Goal: Task Accomplishment & Management: Complete application form

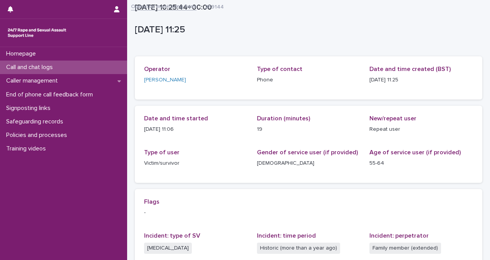
scroll to position [158, 0]
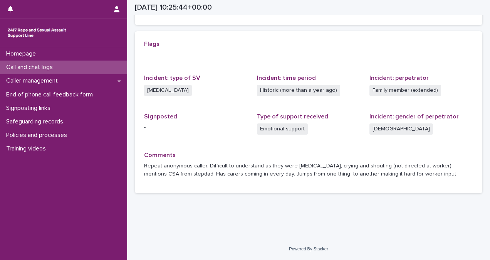
click at [102, 67] on div "Call and chat logs" at bounding box center [63, 67] width 127 height 13
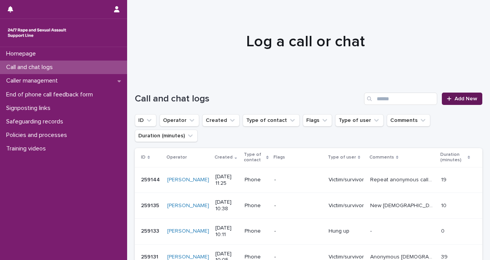
click at [463, 96] on span "Add New" at bounding box center [466, 98] width 23 height 5
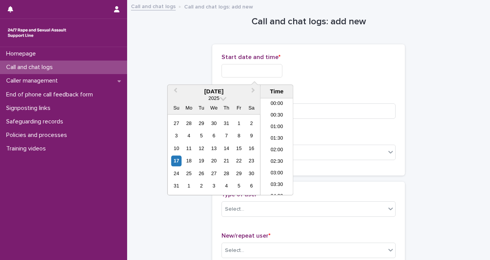
click at [252, 70] on input "text" at bounding box center [252, 70] width 61 height 13
click at [279, 147] on li "08:00" at bounding box center [277, 147] width 33 height 12
click at [272, 67] on input "**********" at bounding box center [252, 70] width 61 height 13
type input "**********"
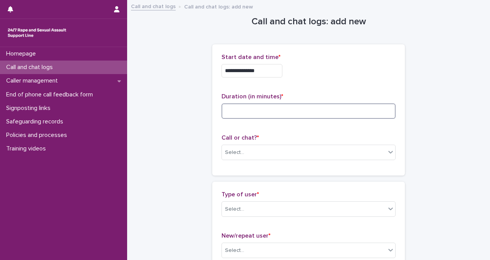
click at [348, 116] on input at bounding box center [309, 110] width 174 height 15
click at [258, 157] on div "Select..." at bounding box center [304, 152] width 164 height 13
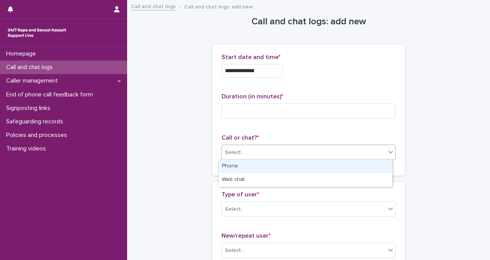
click at [260, 167] on div "Phone" at bounding box center [306, 166] width 174 height 13
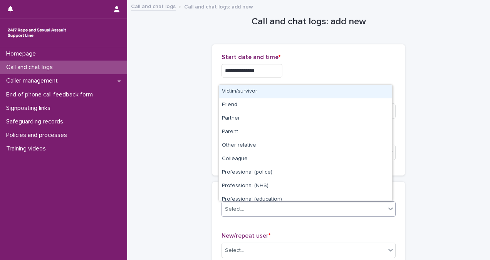
click at [259, 209] on div "Select..." at bounding box center [304, 209] width 164 height 13
click at [268, 93] on div "Victim/survivor" at bounding box center [306, 91] width 174 height 13
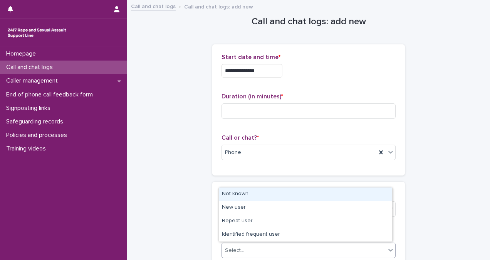
click at [287, 244] on div "Select..." at bounding box center [304, 250] width 164 height 13
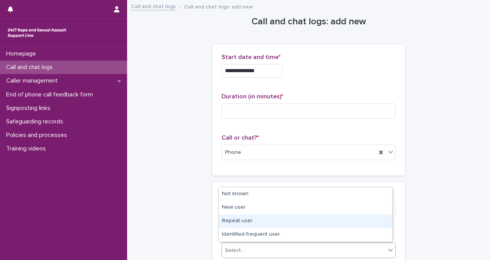
click at [292, 223] on div "Repeat user" at bounding box center [306, 220] width 174 height 13
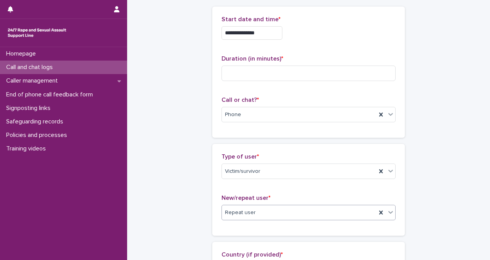
scroll to position [0, 0]
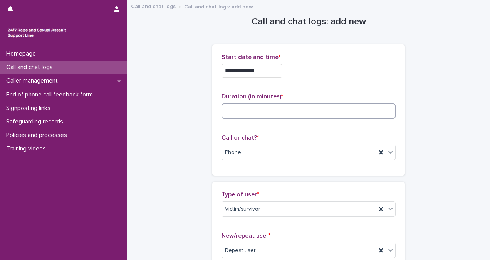
click at [255, 106] on input at bounding box center [309, 110] width 174 height 15
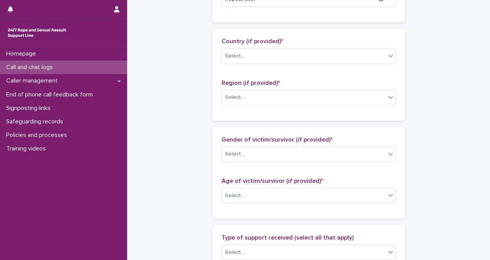
scroll to position [246, 0]
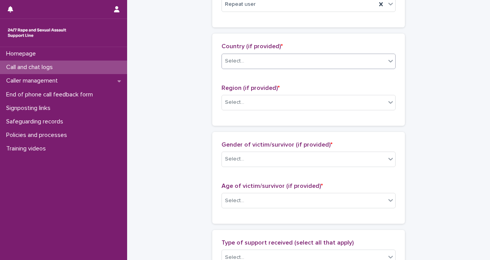
type input "**"
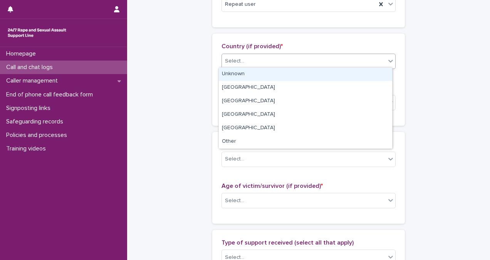
click at [376, 59] on div "Select..." at bounding box center [304, 61] width 164 height 13
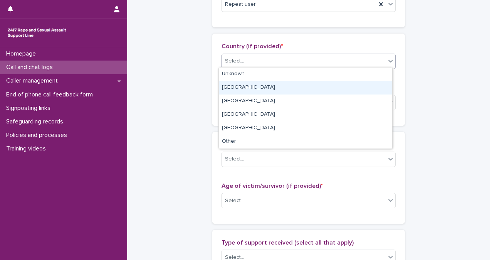
click at [369, 81] on div "[GEOGRAPHIC_DATA]" at bounding box center [306, 87] width 174 height 13
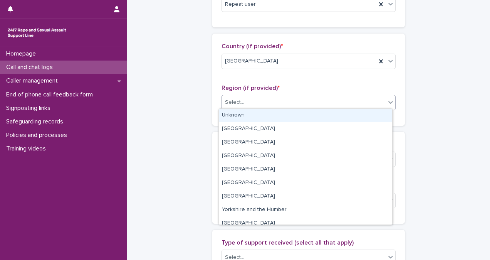
click at [370, 106] on div "Select..." at bounding box center [304, 102] width 164 height 13
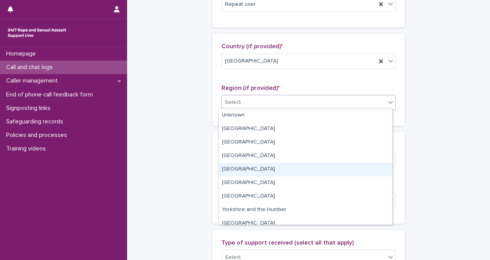
click at [374, 175] on div "[GEOGRAPHIC_DATA]" at bounding box center [306, 169] width 174 height 13
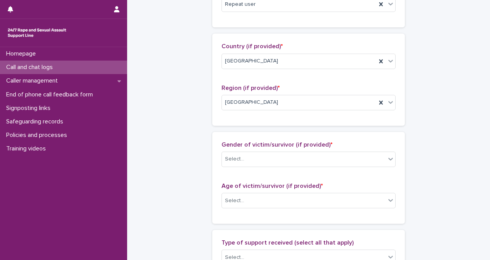
click at [370, 167] on div "Gender of victim/survivor (if provided) * Select..." at bounding box center [309, 157] width 174 height 32
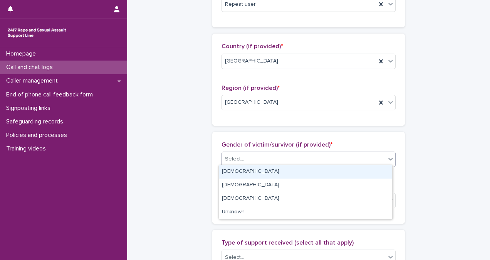
click at [369, 160] on div "Select..." at bounding box center [304, 159] width 164 height 13
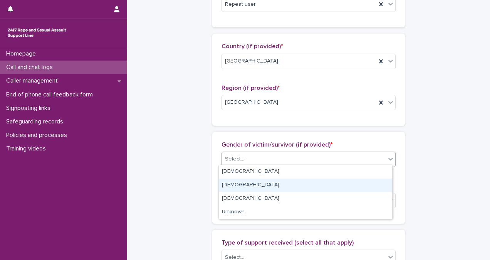
click at [359, 181] on div "[DEMOGRAPHIC_DATA]" at bounding box center [306, 185] width 174 height 13
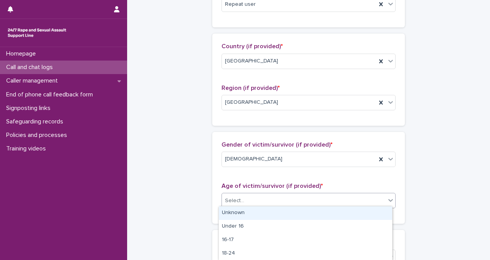
click at [355, 199] on div "Select..." at bounding box center [304, 200] width 164 height 13
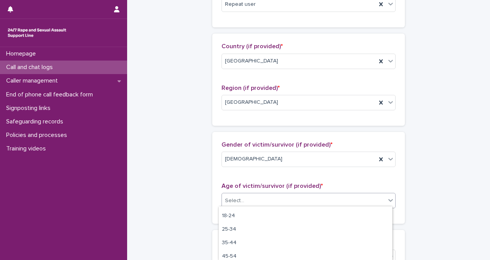
scroll to position [37, 0]
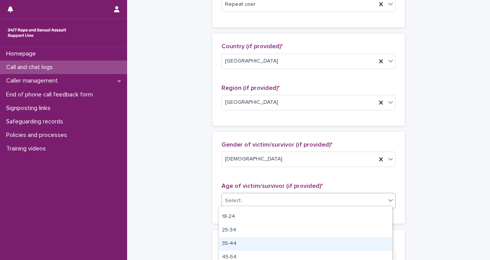
click at [346, 238] on div "35-44" at bounding box center [306, 243] width 174 height 13
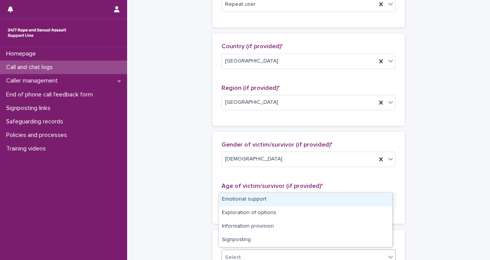
click at [344, 251] on div "Select..." at bounding box center [304, 257] width 164 height 13
click at [335, 197] on div "Emotional support" at bounding box center [306, 199] width 174 height 13
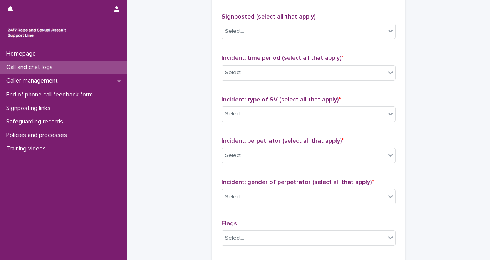
scroll to position [514, 0]
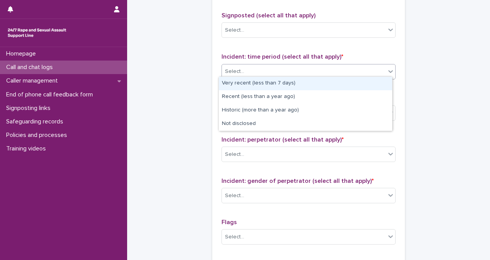
click at [303, 66] on div "Select..." at bounding box center [304, 71] width 164 height 13
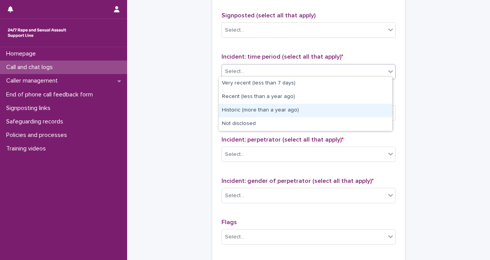
click at [315, 106] on div "Historic (more than a year ago)" at bounding box center [306, 110] width 174 height 13
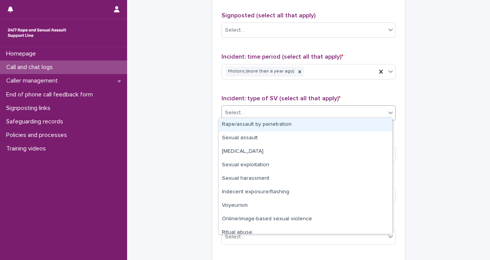
click at [315, 106] on div "Select..." at bounding box center [304, 112] width 164 height 13
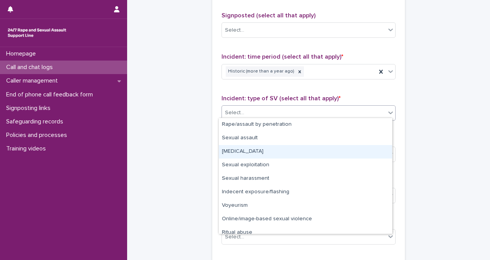
click at [318, 157] on div "[MEDICAL_DATA]" at bounding box center [306, 151] width 174 height 13
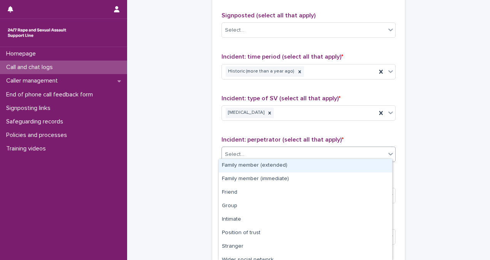
click at [318, 157] on div "Select..." at bounding box center [304, 154] width 164 height 13
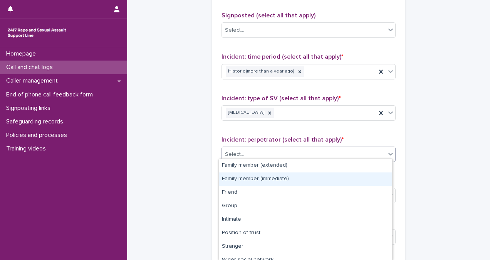
click at [321, 174] on div "Family member (immediate)" at bounding box center [306, 178] width 174 height 13
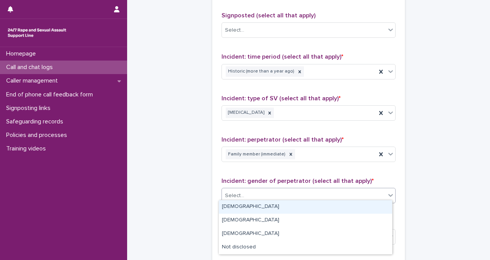
click at [324, 190] on div "Select..." at bounding box center [304, 195] width 164 height 13
click at [322, 204] on div "[DEMOGRAPHIC_DATA]" at bounding box center [306, 206] width 174 height 13
drag, startPoint x: 329, startPoint y: 188, endPoint x: 335, endPoint y: 211, distance: 24.4
click at [335, 211] on body "**********" at bounding box center [245, 130] width 490 height 260
click at [335, 211] on div "[DEMOGRAPHIC_DATA]" at bounding box center [306, 206] width 174 height 13
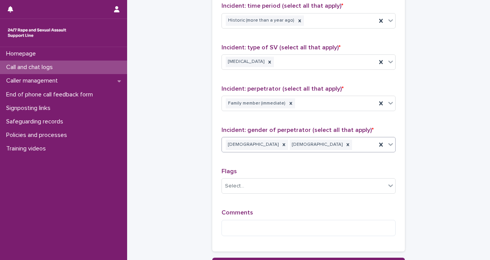
scroll to position [632, 0]
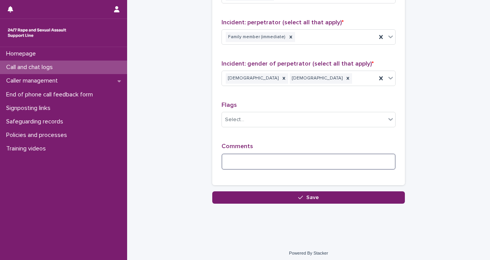
click at [254, 157] on textarea at bounding box center [309, 161] width 174 height 16
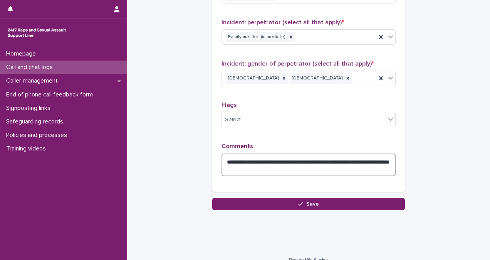
click at [238, 165] on textarea "**********" at bounding box center [309, 164] width 174 height 23
click at [281, 165] on textarea "**********" at bounding box center [309, 164] width 174 height 23
click at [342, 165] on textarea "**********" at bounding box center [309, 164] width 174 height 23
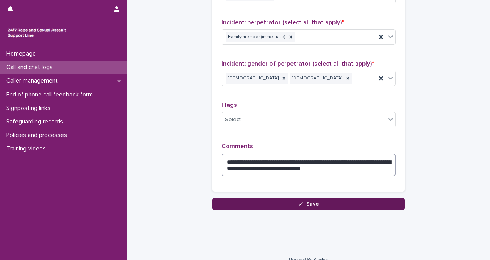
type textarea "**********"
click at [353, 200] on button "Save" at bounding box center [308, 204] width 193 height 12
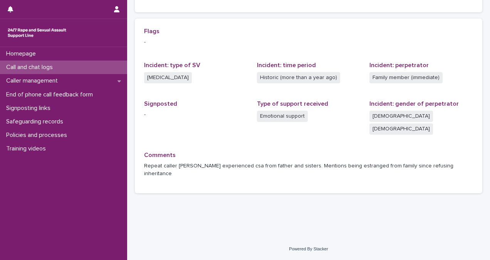
scroll to position [150, 0]
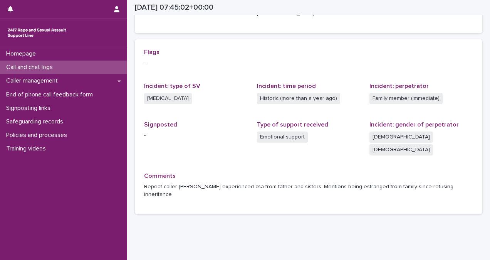
click at [31, 62] on div "Call and chat logs" at bounding box center [63, 67] width 127 height 13
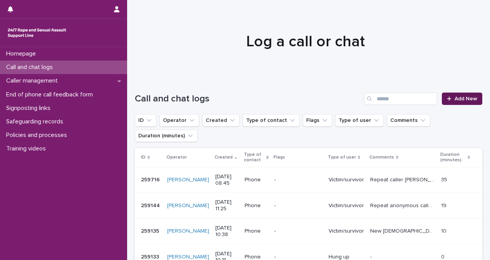
click at [443, 94] on link "Add New" at bounding box center [462, 99] width 40 height 12
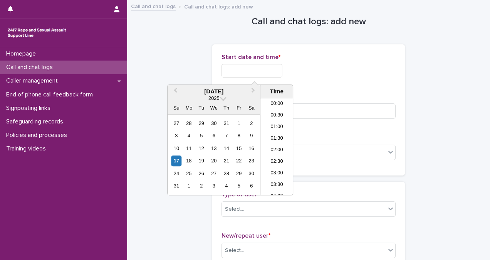
click at [266, 71] on input "text" at bounding box center [252, 70] width 61 height 13
click at [278, 144] on li "08:30" at bounding box center [277, 147] width 33 height 12
click at [283, 74] on input "**********" at bounding box center [252, 70] width 61 height 13
type input "**********"
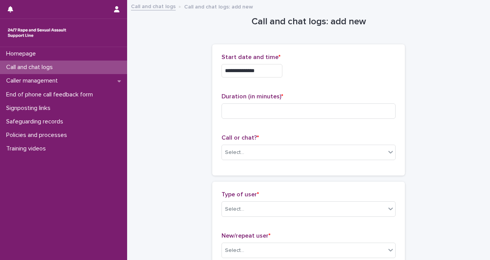
click at [320, 85] on div "**********" at bounding box center [309, 110] width 174 height 113
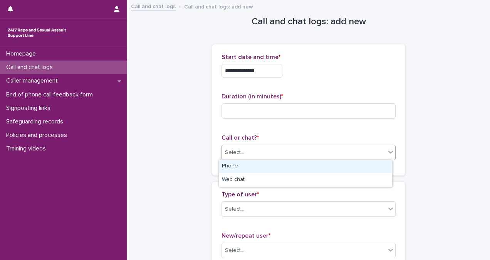
click at [313, 150] on div "Select..." at bounding box center [304, 152] width 164 height 13
click at [298, 167] on div "Phone" at bounding box center [306, 166] width 174 height 13
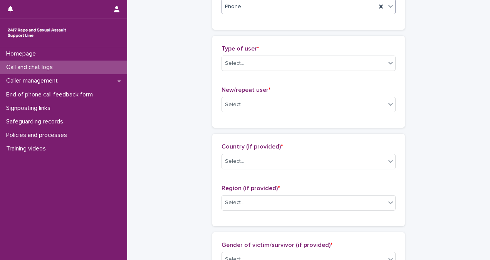
scroll to position [148, 0]
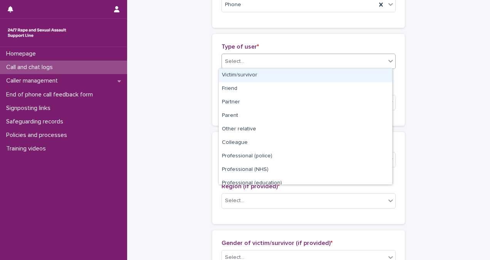
click at [389, 60] on icon at bounding box center [391, 61] width 5 height 3
click at [377, 76] on div "Victim/survivor" at bounding box center [306, 75] width 174 height 13
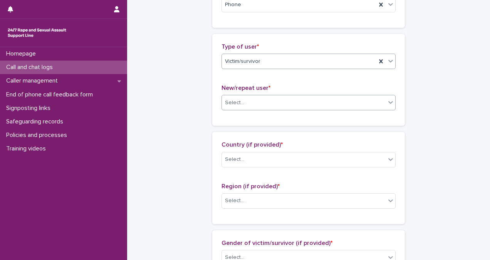
click at [368, 101] on div "Select..." at bounding box center [304, 102] width 164 height 13
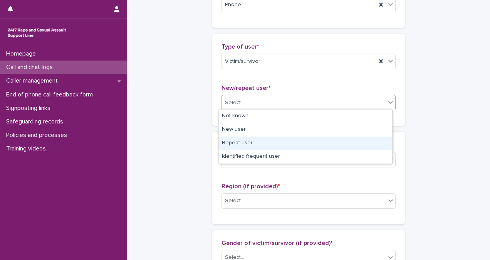
click at [363, 142] on div "Repeat user" at bounding box center [306, 143] width 174 height 13
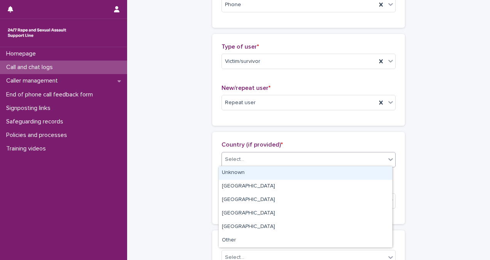
click at [389, 158] on icon at bounding box center [391, 159] width 5 height 3
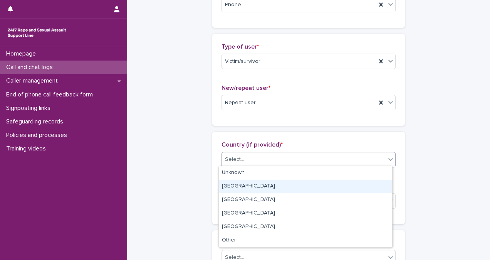
click at [362, 184] on div "[GEOGRAPHIC_DATA]" at bounding box center [306, 186] width 174 height 13
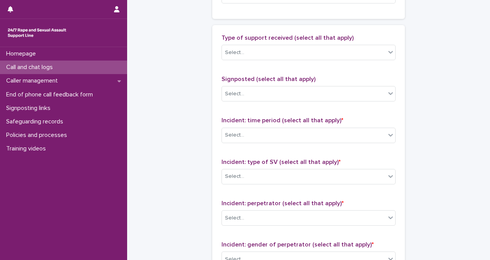
scroll to position [632, 0]
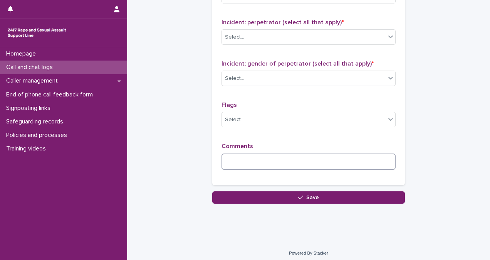
click at [240, 157] on textarea at bounding box center [309, 161] width 174 height 16
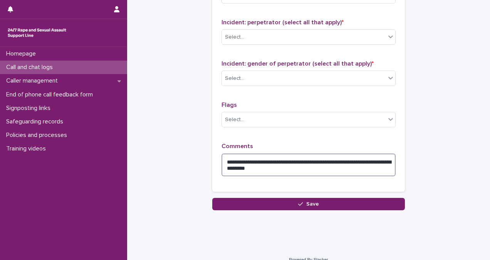
click at [356, 157] on textarea "**********" at bounding box center [309, 164] width 174 height 23
click at [359, 165] on textarea "**********" at bounding box center [309, 164] width 174 height 23
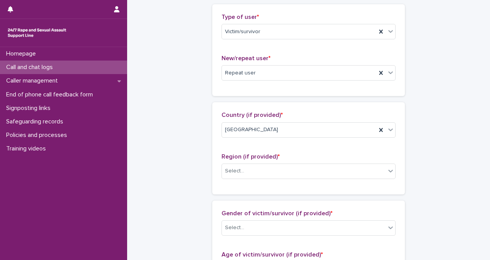
scroll to position [0, 0]
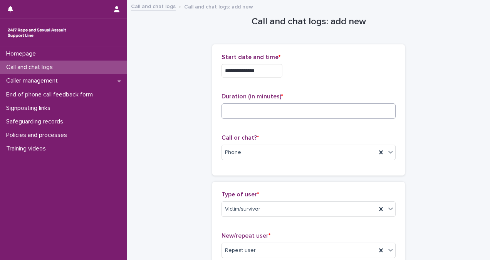
type textarea "**********"
click at [262, 113] on input at bounding box center [309, 110] width 174 height 15
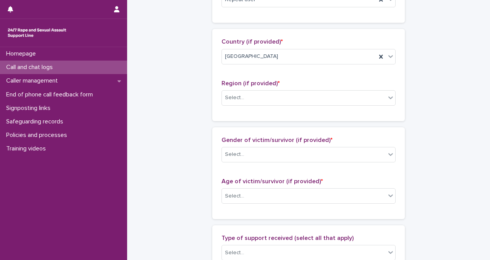
scroll to position [268, 0]
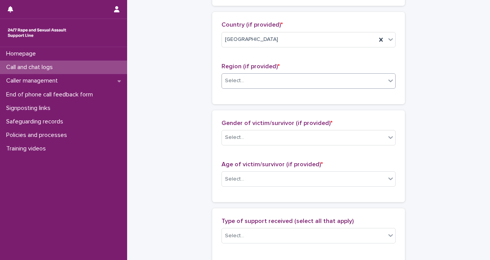
type input "**"
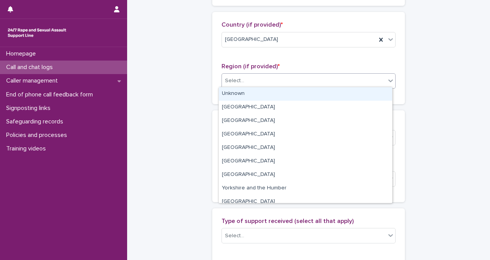
click at [378, 85] on div "Select..." at bounding box center [304, 80] width 164 height 13
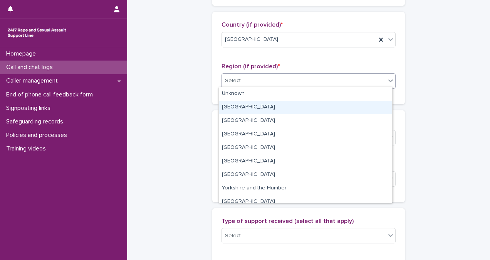
click at [360, 106] on div "[GEOGRAPHIC_DATA]" at bounding box center [306, 107] width 174 height 13
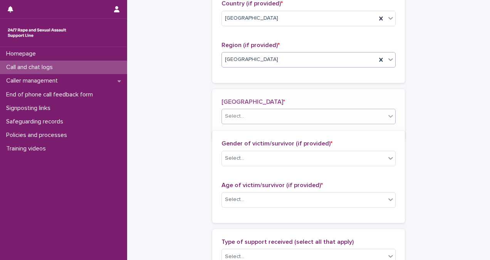
scroll to position [296, 0]
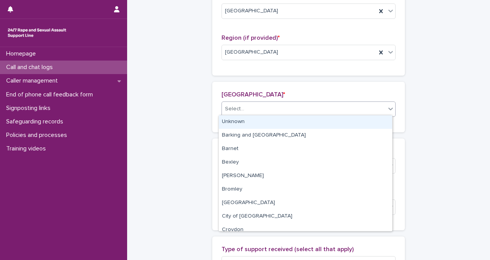
drag, startPoint x: 348, startPoint y: 108, endPoint x: 343, endPoint y: 123, distance: 15.1
click at [343, 123] on body "**********" at bounding box center [245, 130] width 490 height 260
click at [343, 123] on div "Unknown" at bounding box center [306, 121] width 174 height 13
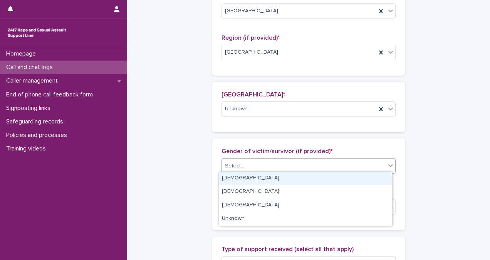
click at [340, 160] on div "Select..." at bounding box center [304, 166] width 164 height 13
click at [338, 174] on div "[DEMOGRAPHIC_DATA]" at bounding box center [306, 178] width 174 height 13
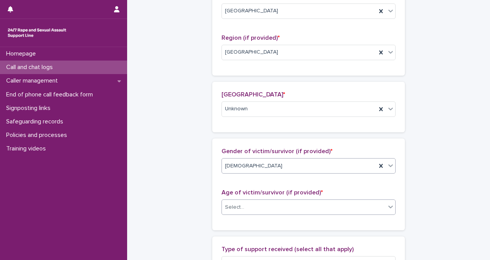
click at [333, 207] on div "Select..." at bounding box center [304, 207] width 164 height 13
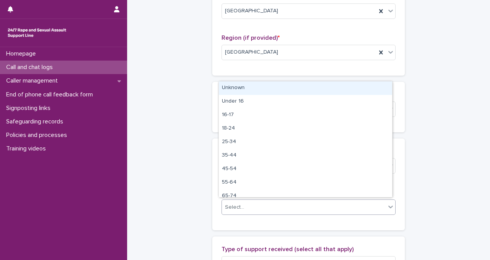
click at [319, 90] on div "Unknown" at bounding box center [306, 87] width 174 height 13
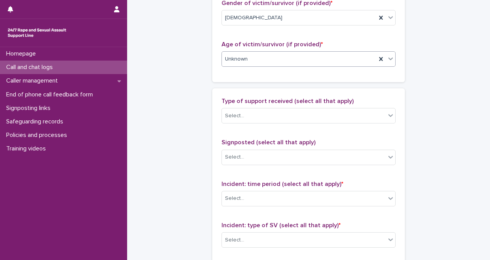
scroll to position [507, 0]
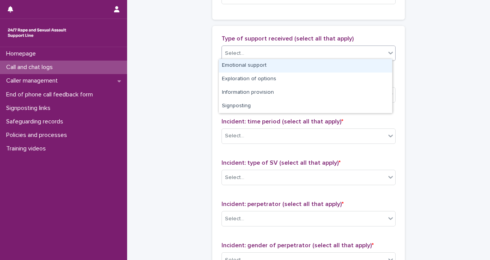
click at [285, 48] on div "Select..." at bounding box center [304, 53] width 164 height 13
click at [285, 62] on div "Emotional support" at bounding box center [306, 65] width 174 height 13
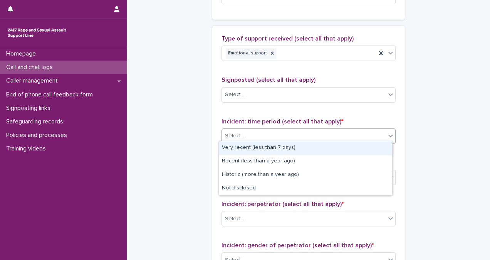
click at [293, 130] on div "Select..." at bounding box center [304, 136] width 164 height 13
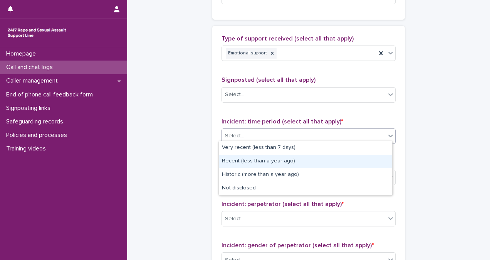
click at [296, 160] on div "Recent (less than a year ago)" at bounding box center [306, 161] width 174 height 13
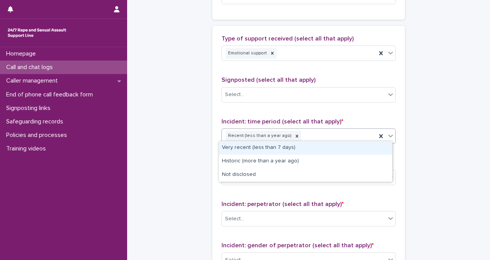
click at [319, 134] on div "Recent (less than a year ago)" at bounding box center [299, 135] width 155 height 13
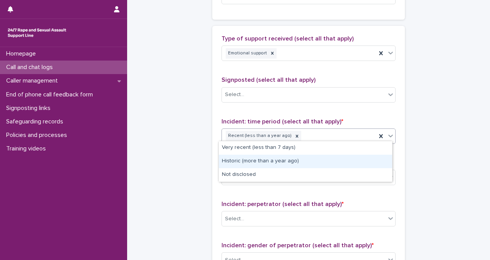
click at [320, 160] on div "Historic (more than a year ago)" at bounding box center [306, 161] width 174 height 13
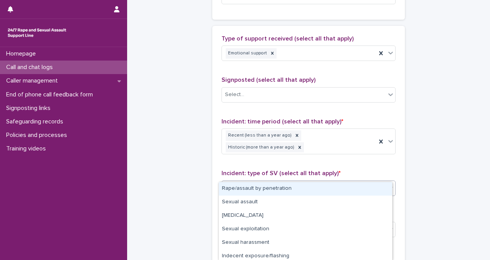
click at [320, 182] on div "Select..." at bounding box center [304, 188] width 164 height 13
click at [319, 190] on div "Rape/assault by penetration" at bounding box center [306, 188] width 174 height 13
click at [325, 181] on div "Rape/assault by penetration" at bounding box center [299, 187] width 155 height 13
click at [326, 192] on div "Sexual assault" at bounding box center [306, 188] width 174 height 13
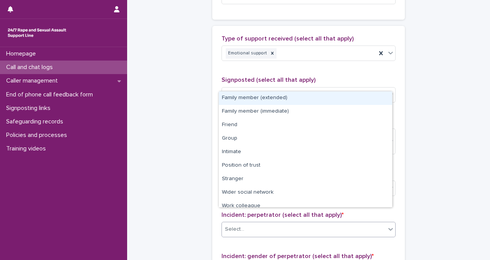
click at [327, 223] on div "Select..." at bounding box center [304, 229] width 164 height 13
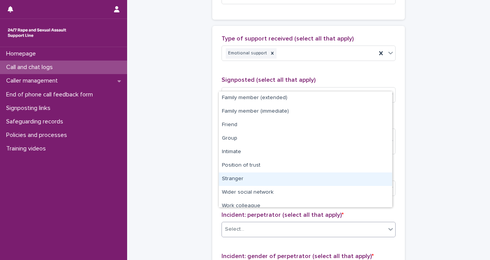
click at [322, 180] on div "Stranger" at bounding box center [306, 178] width 174 height 13
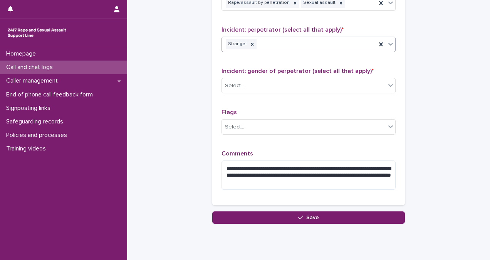
scroll to position [700, 0]
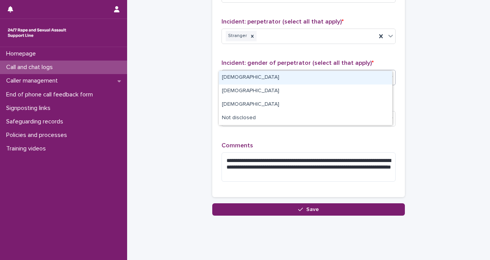
click at [265, 71] on div "Select..." at bounding box center [304, 77] width 164 height 13
click at [268, 77] on div "[DEMOGRAPHIC_DATA]" at bounding box center [306, 77] width 174 height 13
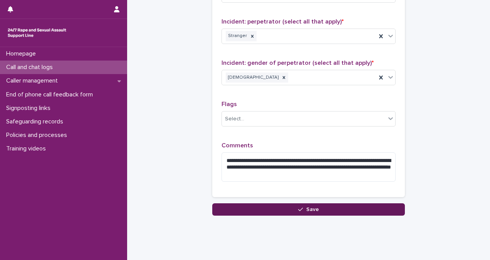
click at [351, 203] on button "Save" at bounding box center [308, 209] width 193 height 12
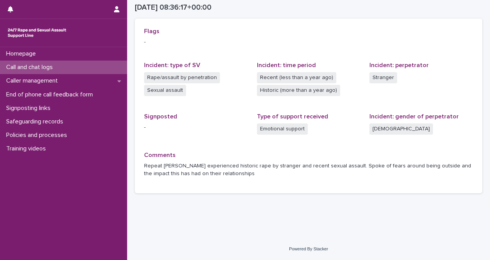
scroll to position [170, 0]
click at [56, 67] on p "Call and chat logs" at bounding box center [31, 67] width 56 height 7
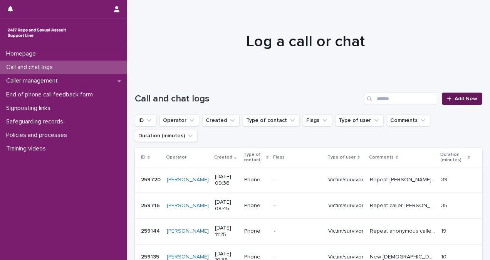
click at [469, 99] on span "Add New" at bounding box center [466, 98] width 23 height 5
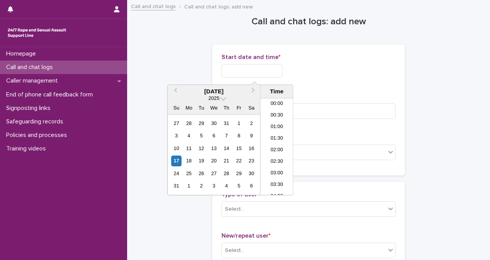
scroll to position [177, 0]
click at [270, 72] on input "text" at bounding box center [252, 70] width 61 height 13
click at [279, 139] on li "09:00" at bounding box center [277, 135] width 33 height 12
click at [273, 69] on input "**********" at bounding box center [252, 70] width 61 height 13
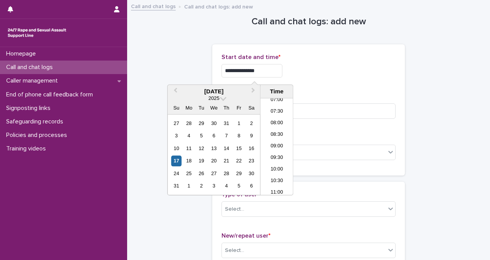
type input "**********"
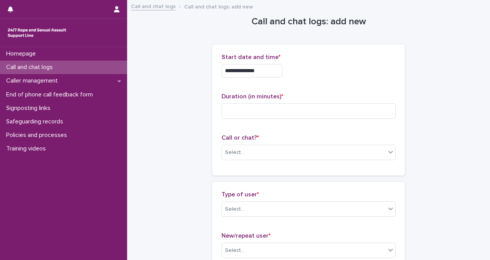
click at [331, 71] on div "**********" at bounding box center [309, 70] width 174 height 13
click at [267, 150] on div "Select..." at bounding box center [304, 152] width 164 height 13
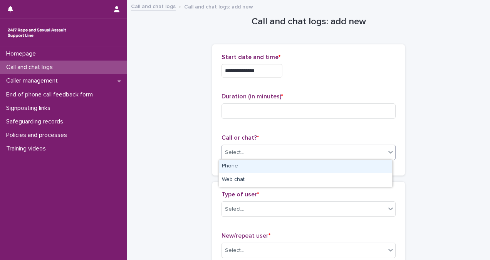
click at [270, 165] on div "Phone" at bounding box center [306, 166] width 174 height 13
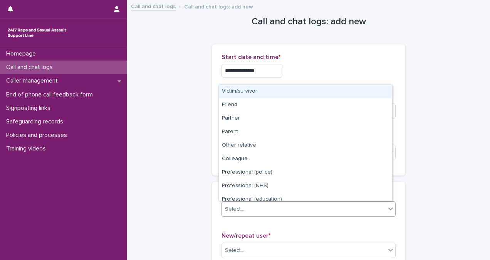
click at [285, 210] on div "Select..." at bounding box center [304, 209] width 164 height 13
click at [285, 93] on div "Victim/survivor" at bounding box center [306, 91] width 174 height 13
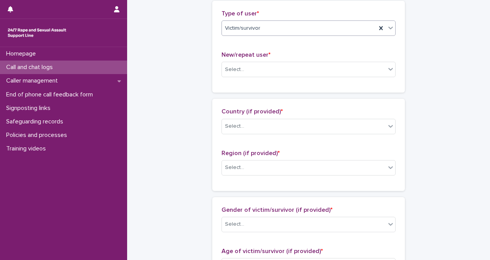
scroll to position [179, 0]
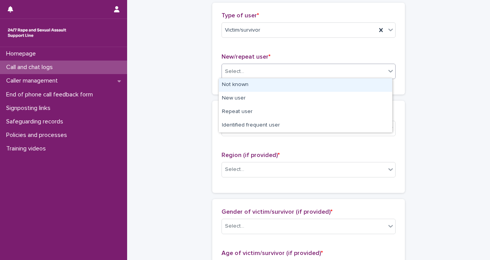
click at [300, 72] on div "Select..." at bounding box center [304, 71] width 164 height 13
click at [301, 81] on div "Not known" at bounding box center [306, 84] width 174 height 13
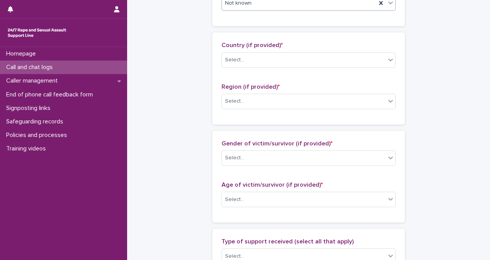
scroll to position [258, 0]
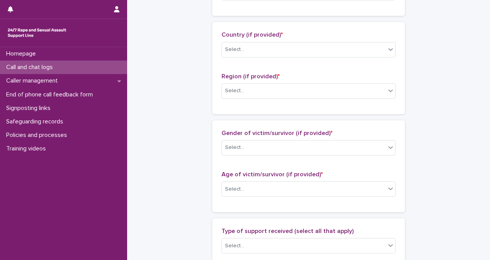
click at [254, 56] on div "Country (if provided) * Select..." at bounding box center [309, 47] width 174 height 32
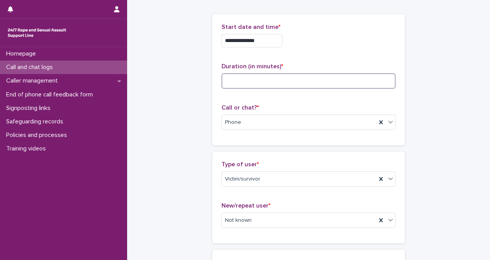
click at [294, 79] on input at bounding box center [309, 80] width 174 height 15
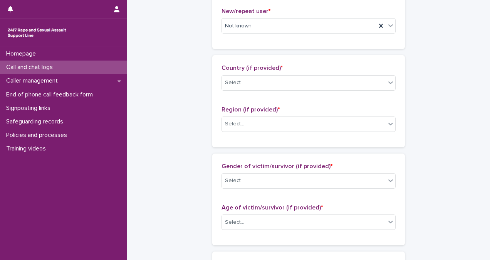
scroll to position [231, 0]
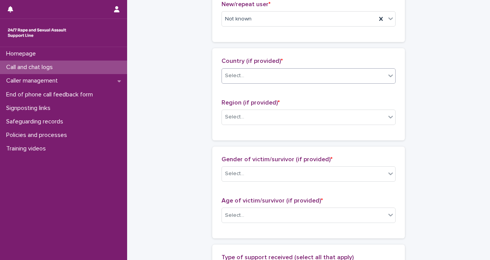
type input "**"
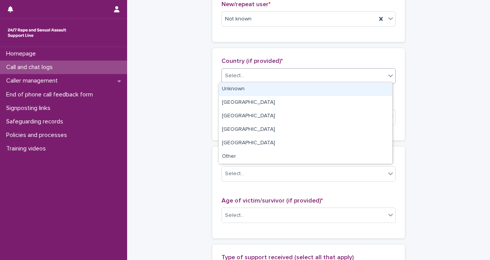
click at [313, 69] on div "Select..." at bounding box center [304, 75] width 164 height 13
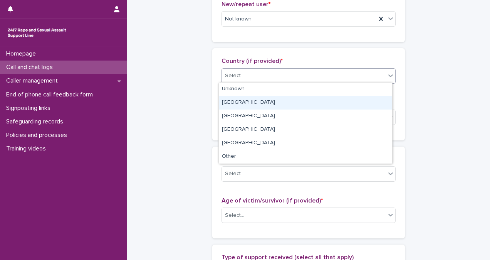
click at [318, 99] on div "[GEOGRAPHIC_DATA]" at bounding box center [306, 102] width 174 height 13
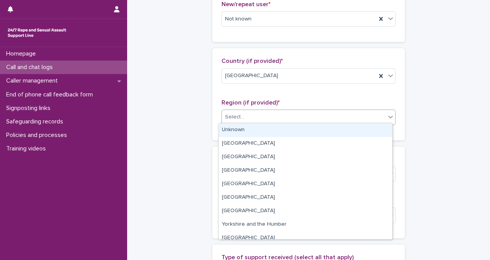
click at [320, 111] on div "Select..." at bounding box center [304, 117] width 164 height 13
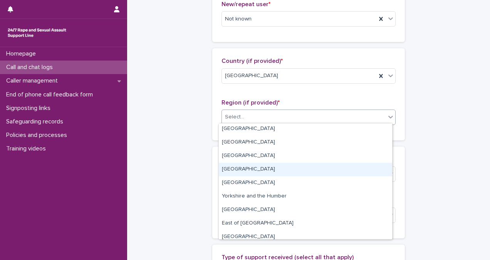
scroll to position [33, 0]
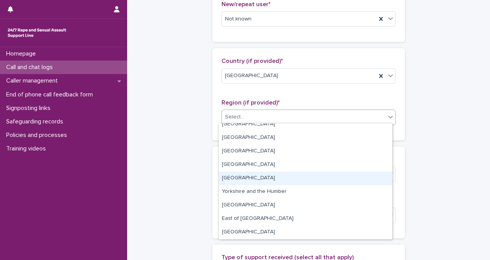
click at [317, 175] on div "[GEOGRAPHIC_DATA]" at bounding box center [306, 178] width 174 height 13
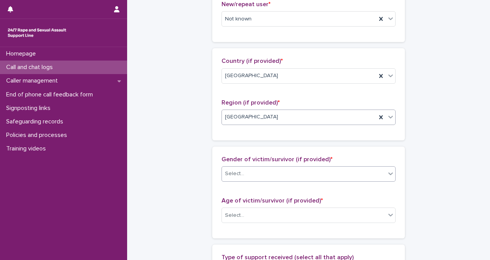
click at [316, 174] on div "Select..." at bounding box center [304, 173] width 164 height 13
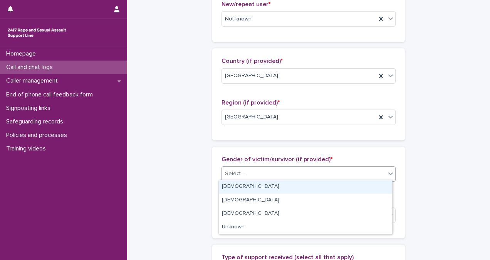
click at [317, 184] on div "[DEMOGRAPHIC_DATA]" at bounding box center [306, 186] width 174 height 13
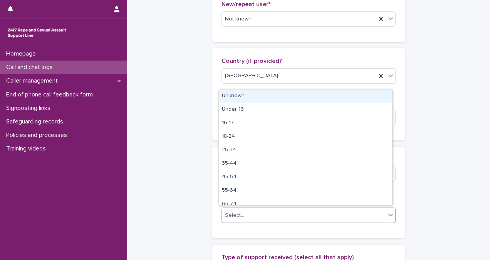
click at [325, 215] on div "Select..." at bounding box center [304, 215] width 164 height 13
click at [293, 96] on div "Unknown" at bounding box center [306, 95] width 174 height 13
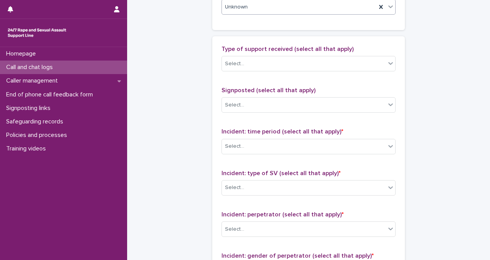
scroll to position [454, 0]
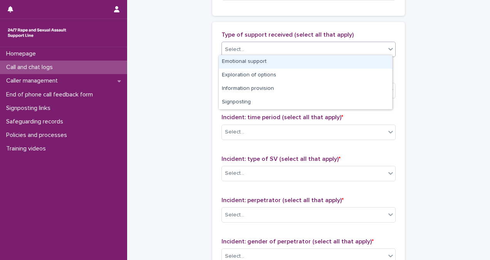
click at [284, 45] on div "Select..." at bounding box center [304, 49] width 164 height 13
click at [291, 65] on div "Emotional support" at bounding box center [306, 61] width 174 height 13
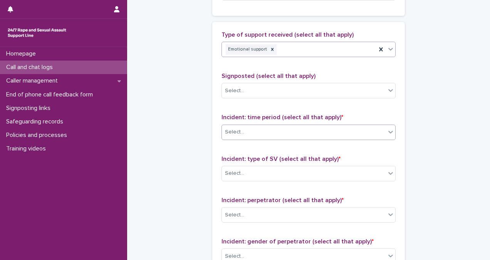
click at [303, 126] on div "Select..." at bounding box center [304, 132] width 164 height 13
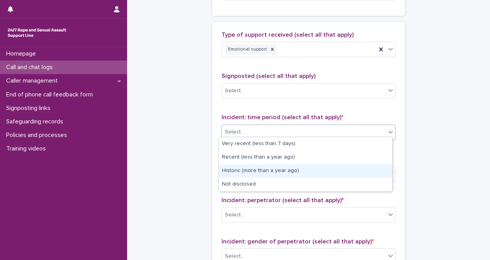
click at [315, 170] on div "Historic (more than a year ago)" at bounding box center [306, 170] width 174 height 13
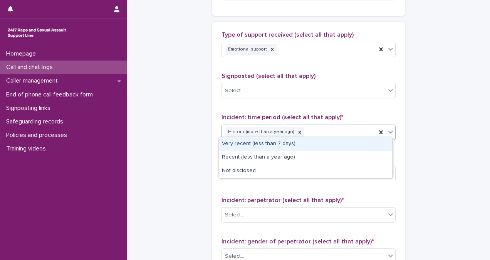
click at [329, 127] on div "Historic (more than a year ago)" at bounding box center [299, 131] width 155 height 13
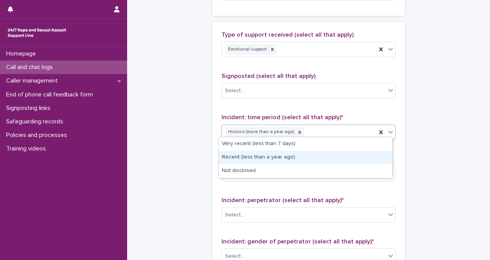
click at [328, 153] on div "Recent (less than a year ago)" at bounding box center [306, 157] width 174 height 13
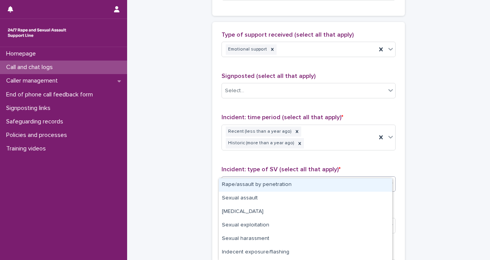
click at [329, 178] on div "Select..." at bounding box center [304, 184] width 164 height 13
click at [332, 185] on div "Rape/assault by penetration" at bounding box center [306, 184] width 174 height 13
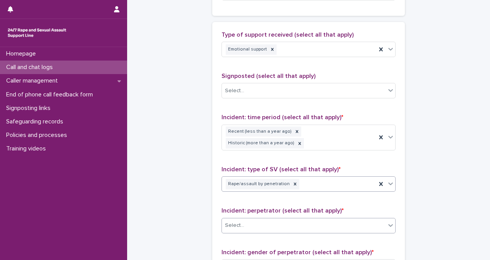
click at [336, 219] on div "Select..." at bounding box center [304, 225] width 164 height 13
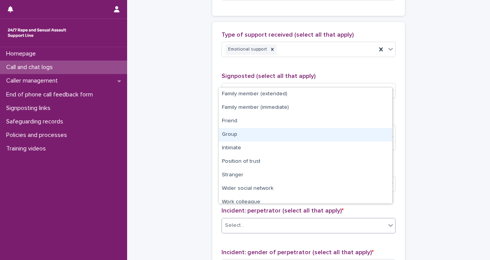
click at [319, 137] on div "Group" at bounding box center [306, 134] width 174 height 13
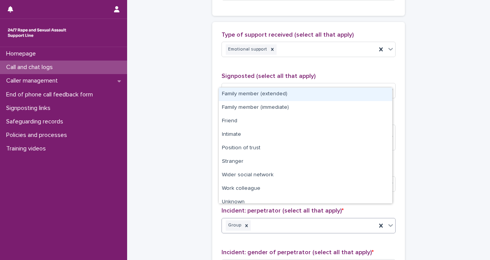
click at [364, 219] on div "Group" at bounding box center [299, 225] width 155 height 13
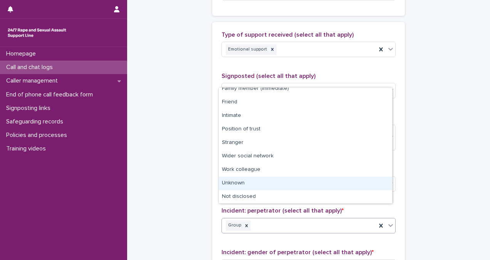
scroll to position [19, 0]
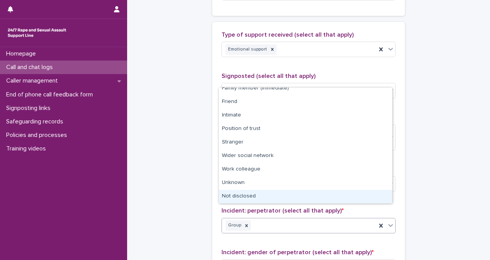
click at [347, 195] on div "Not disclosed" at bounding box center [306, 196] width 174 height 13
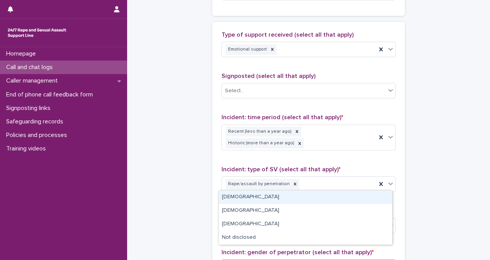
click at [286, 195] on div "[DEMOGRAPHIC_DATA]" at bounding box center [306, 196] width 174 height 13
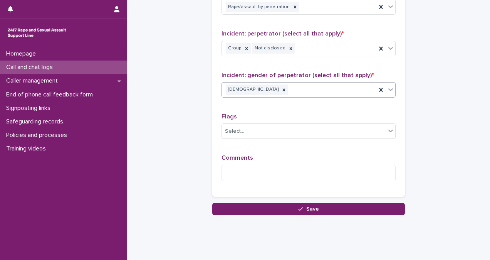
scroll to position [632, 0]
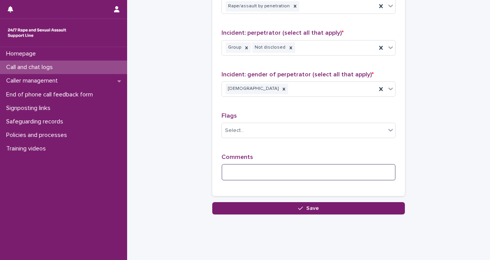
click at [323, 164] on textarea at bounding box center [309, 172] width 174 height 16
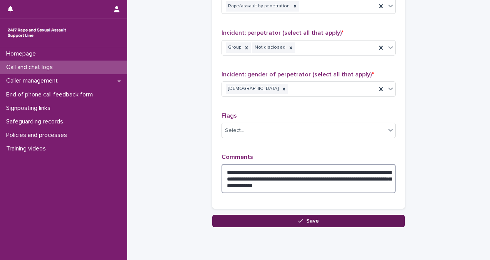
type textarea "**********"
click at [344, 215] on button "Save" at bounding box center [308, 221] width 193 height 12
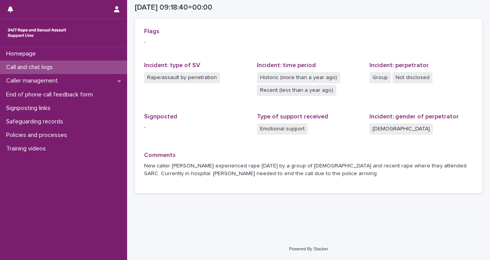
scroll to position [170, 0]
click at [66, 68] on div "Call and chat logs" at bounding box center [63, 67] width 127 height 13
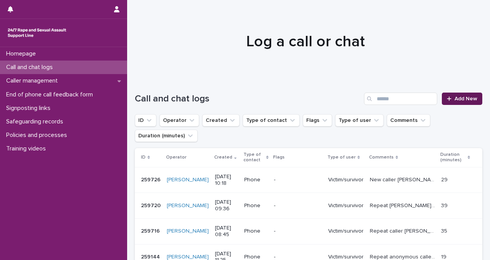
click at [459, 97] on span "Add New" at bounding box center [466, 98] width 23 height 5
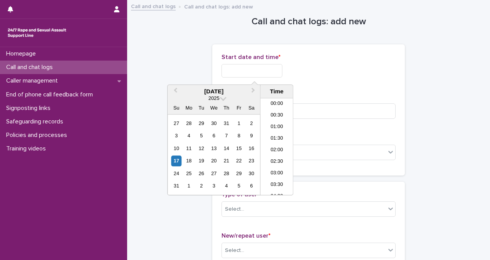
scroll to position [201, 0]
click at [258, 71] on input "text" at bounding box center [252, 70] width 61 height 13
click at [274, 143] on li "10:30" at bounding box center [277, 147] width 33 height 12
type input "**********"
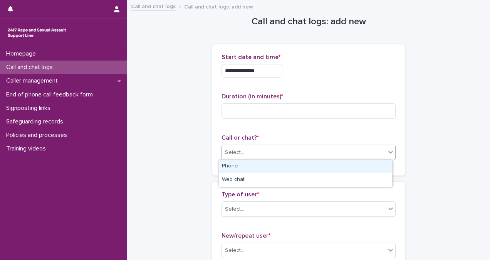
click at [278, 153] on div "Select..." at bounding box center [304, 152] width 164 height 13
click at [276, 165] on div "Phone" at bounding box center [306, 166] width 174 height 13
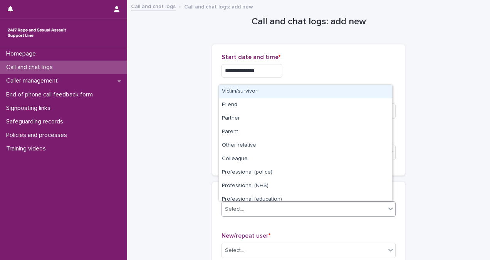
click at [247, 201] on div "Select..." at bounding box center [309, 208] width 174 height 15
click at [260, 85] on div "Victim/survivor" at bounding box center [306, 91] width 174 height 13
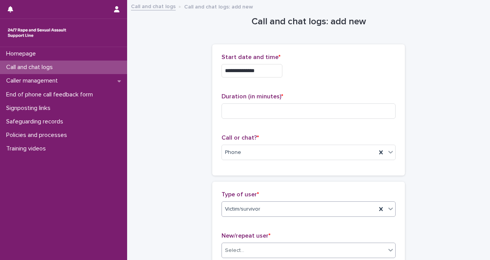
click at [312, 247] on div "Select..." at bounding box center [304, 250] width 164 height 13
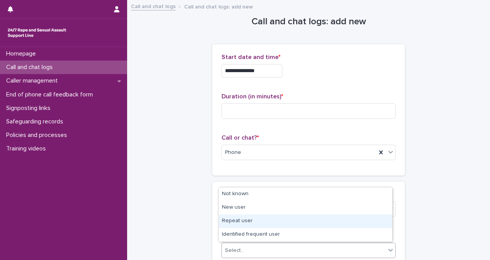
click at [303, 218] on div "Repeat user" at bounding box center [306, 220] width 174 height 13
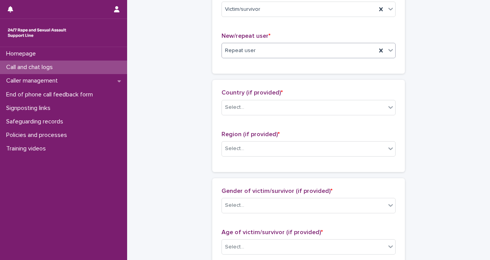
scroll to position [199, 0]
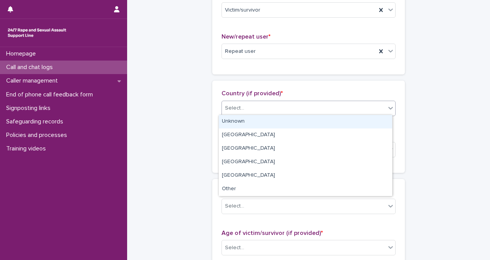
click at [286, 112] on div "Select..." at bounding box center [304, 108] width 164 height 13
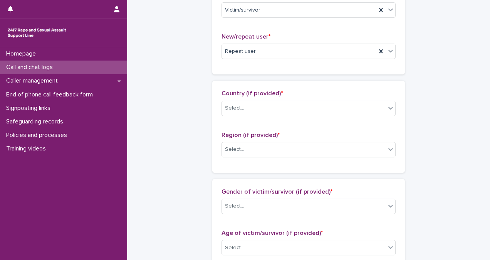
click at [446, 110] on div "**********" at bounding box center [309, 219] width 348 height 834
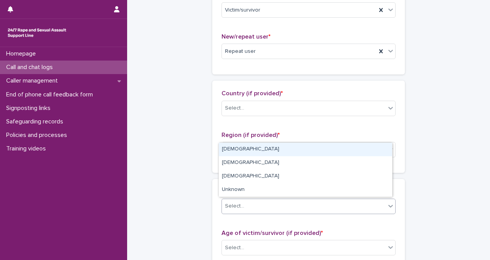
click at [357, 204] on div "Select..." at bounding box center [304, 206] width 164 height 13
click at [336, 149] on div "[DEMOGRAPHIC_DATA]" at bounding box center [306, 149] width 174 height 13
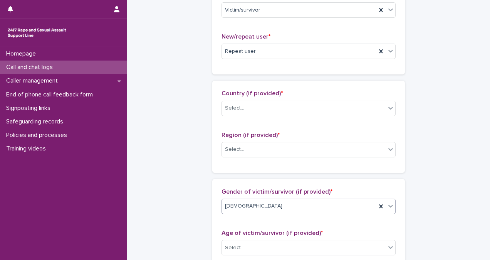
scroll to position [0, 0]
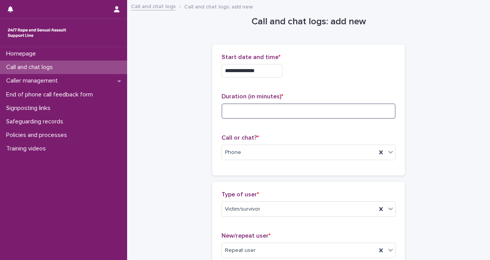
click at [254, 114] on input at bounding box center [309, 110] width 174 height 15
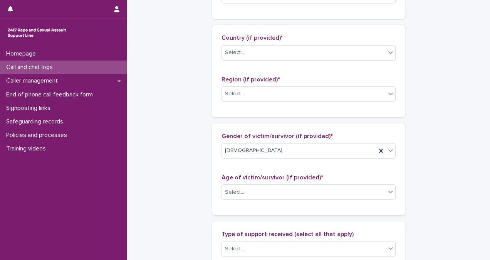
scroll to position [260, 0]
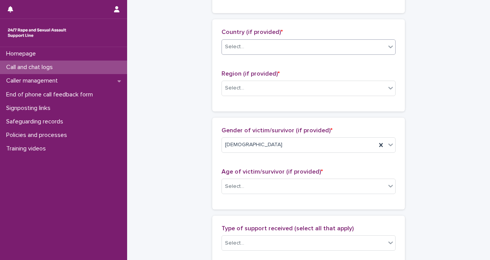
type input "**"
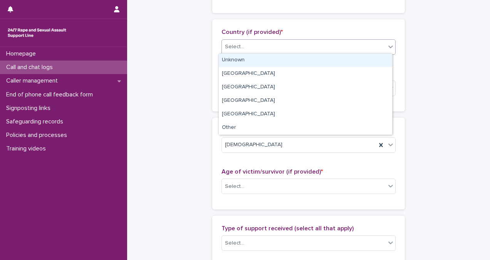
click at [330, 43] on div "Select..." at bounding box center [304, 46] width 164 height 13
click at [330, 55] on div "Unknown" at bounding box center [306, 60] width 174 height 13
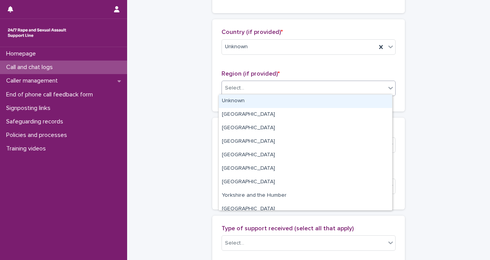
click at [260, 93] on div "Select..." at bounding box center [304, 88] width 164 height 13
drag, startPoint x: 262, startPoint y: 98, endPoint x: 268, endPoint y: 102, distance: 7.0
click at [268, 102] on div "Unknown" at bounding box center [306, 100] width 174 height 13
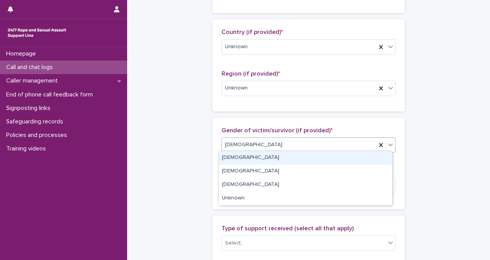
click at [280, 139] on div "[DEMOGRAPHIC_DATA]" at bounding box center [299, 144] width 155 height 13
click at [283, 154] on div "[DEMOGRAPHIC_DATA]" at bounding box center [306, 157] width 174 height 13
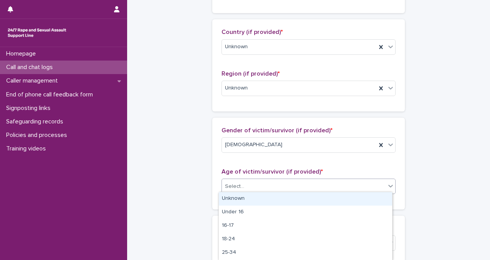
click at [300, 186] on div "Select..." at bounding box center [304, 186] width 164 height 13
click at [303, 197] on div "Unknown" at bounding box center [306, 198] width 174 height 13
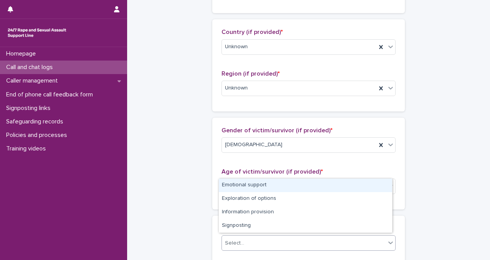
click at [313, 241] on div "Select..." at bounding box center [304, 243] width 164 height 13
click at [303, 184] on div "Emotional support" at bounding box center [306, 185] width 174 height 13
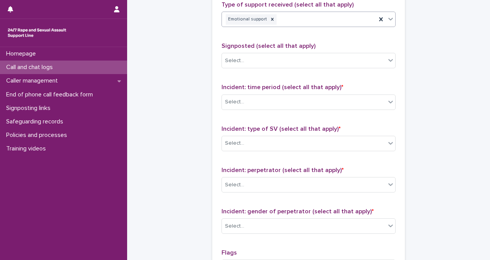
scroll to position [488, 0]
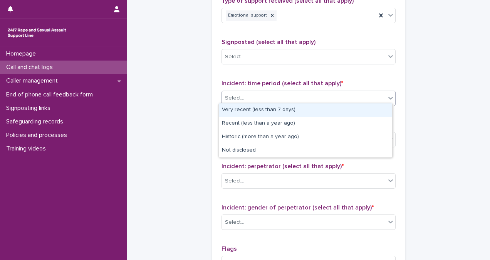
click at [245, 93] on div "Select..." at bounding box center [304, 98] width 164 height 13
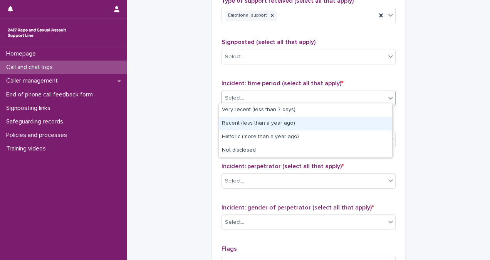
click at [265, 127] on div "Recent (less than a year ago)" at bounding box center [306, 123] width 174 height 13
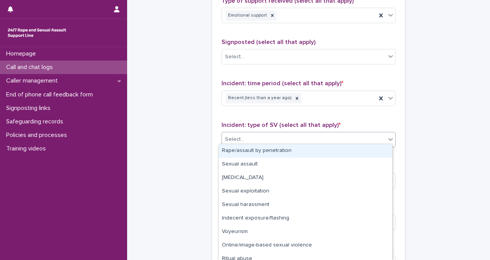
click at [302, 142] on div "Select..." at bounding box center [304, 139] width 164 height 13
click at [305, 155] on div "Rape/assault by penetration" at bounding box center [306, 150] width 174 height 13
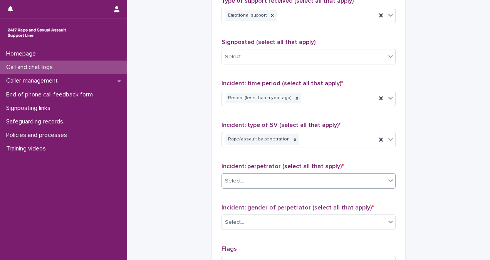
drag, startPoint x: 316, startPoint y: 189, endPoint x: 319, endPoint y: 176, distance: 13.0
click at [319, 176] on div "Incident: perpetrator (select all that apply) * Select..." at bounding box center [309, 179] width 174 height 32
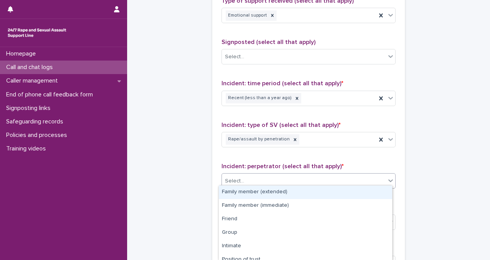
click at [319, 176] on div "Select..." at bounding box center [304, 181] width 164 height 13
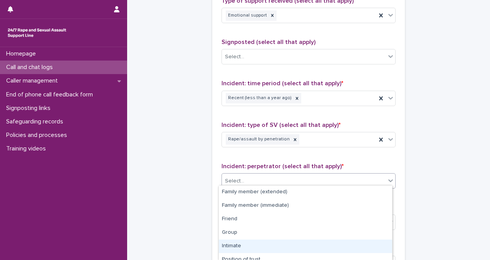
click at [325, 248] on div "Intimate" at bounding box center [306, 245] width 174 height 13
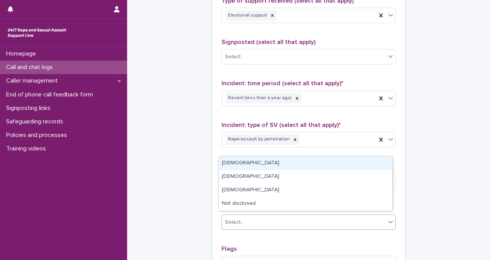
click at [316, 224] on div "Select..." at bounding box center [304, 222] width 164 height 13
click at [301, 167] on div "[DEMOGRAPHIC_DATA]" at bounding box center [306, 163] width 174 height 13
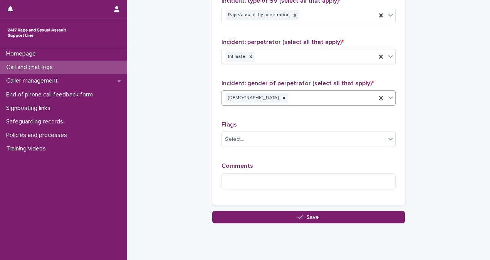
scroll to position [632, 0]
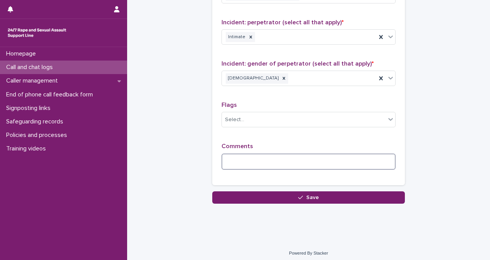
click at [246, 162] on textarea at bounding box center [309, 161] width 174 height 16
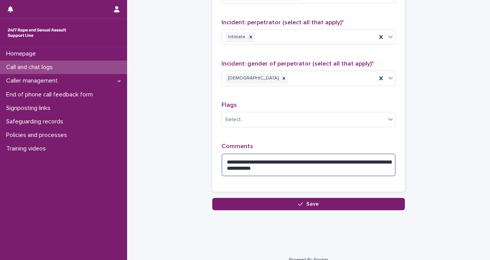
click at [254, 163] on textarea "**********" at bounding box center [309, 164] width 174 height 23
click at [319, 163] on textarea "**********" at bounding box center [309, 164] width 174 height 23
click at [324, 155] on textarea "**********" at bounding box center [309, 164] width 174 height 23
click at [359, 167] on textarea "**********" at bounding box center [309, 164] width 174 height 23
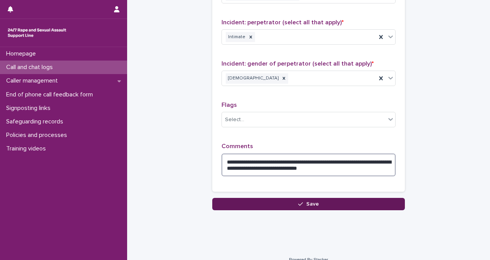
type textarea "**********"
click at [356, 202] on button "Save" at bounding box center [308, 204] width 193 height 12
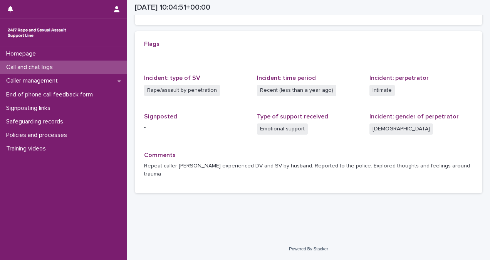
scroll to position [150, 0]
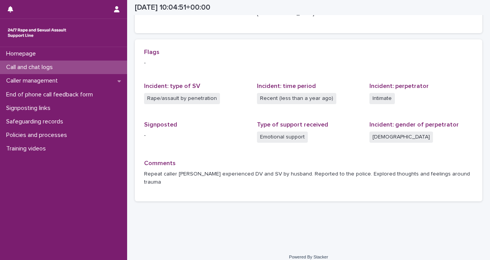
click at [81, 70] on div "Call and chat logs" at bounding box center [63, 67] width 127 height 13
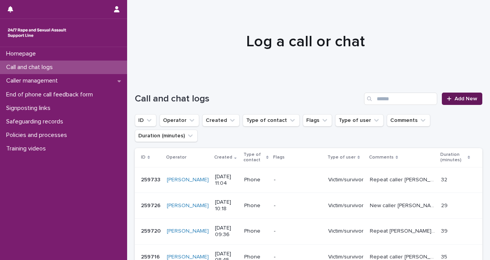
click at [442, 97] on link "Add New" at bounding box center [462, 99] width 40 height 12
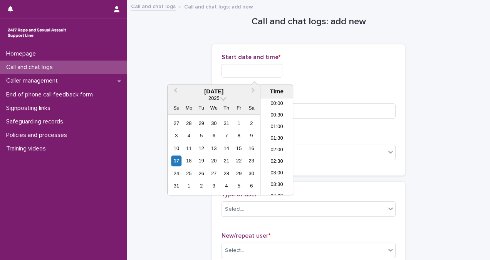
click at [247, 73] on input "text" at bounding box center [252, 70] width 61 height 13
click at [280, 142] on li "11:30" at bounding box center [277, 147] width 33 height 12
click at [269, 73] on input "**********" at bounding box center [252, 70] width 61 height 13
type input "**********"
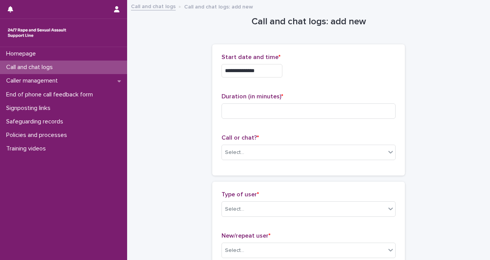
click at [332, 74] on div "**********" at bounding box center [309, 70] width 174 height 13
click at [258, 113] on input at bounding box center [309, 110] width 174 height 15
type input "*"
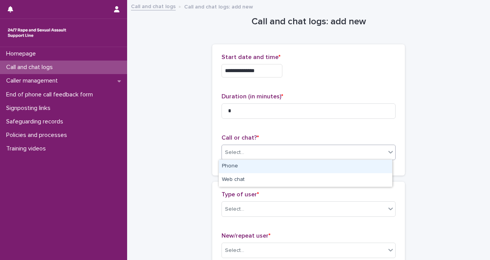
click at [302, 153] on div "Select..." at bounding box center [304, 152] width 164 height 13
click at [297, 162] on div "Phone" at bounding box center [306, 166] width 174 height 13
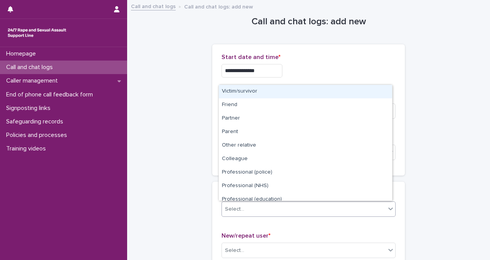
click at [294, 211] on div "Select..." at bounding box center [304, 209] width 164 height 13
click at [284, 89] on div "Victim/survivor" at bounding box center [306, 91] width 174 height 13
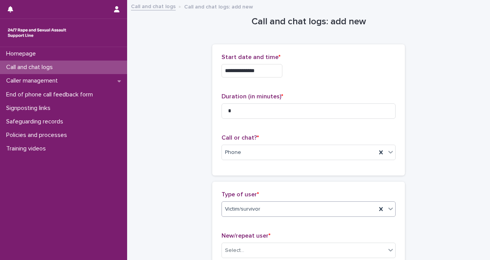
click at [291, 206] on div "Victim/survivor" at bounding box center [299, 209] width 155 height 13
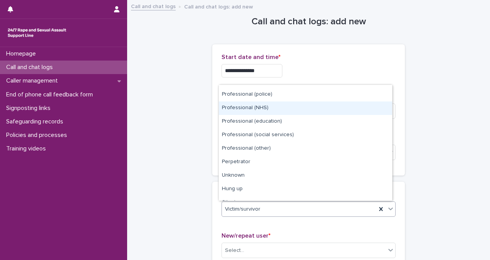
scroll to position [87, 0]
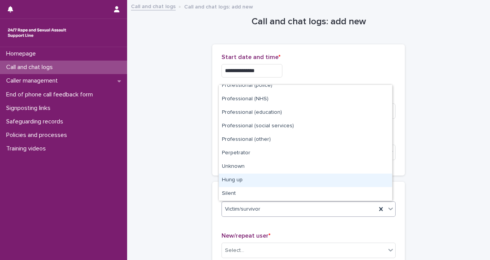
click at [356, 182] on div "Hung up" at bounding box center [306, 180] width 174 height 13
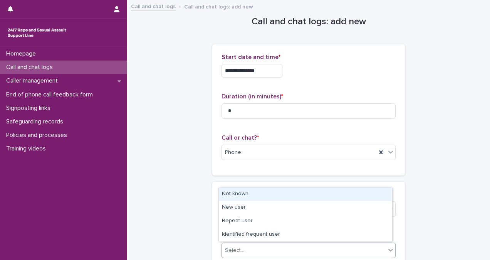
click at [335, 244] on div "Select..." at bounding box center [304, 250] width 164 height 13
click at [324, 196] on div "Not known" at bounding box center [306, 193] width 174 height 13
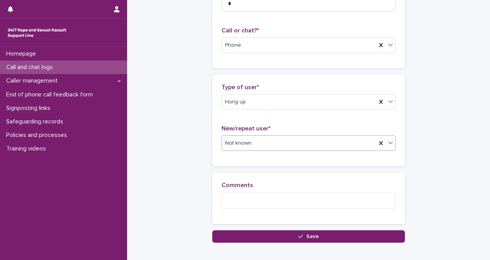
scroll to position [107, 0]
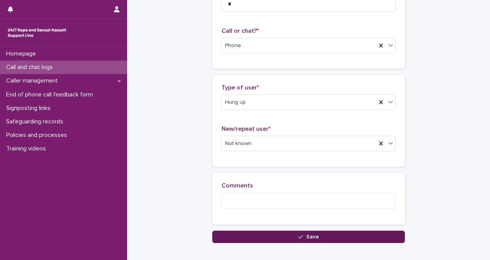
click at [342, 236] on button "Save" at bounding box center [308, 237] width 193 height 12
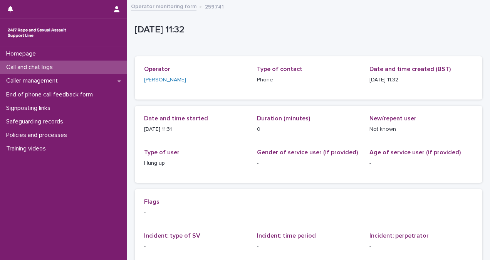
click at [87, 71] on div "Call and chat logs" at bounding box center [63, 67] width 127 height 13
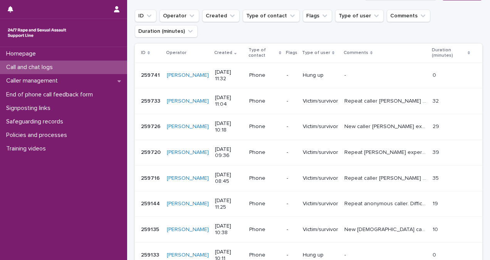
scroll to position [102, 0]
